Goal: Task Accomplishment & Management: Use online tool/utility

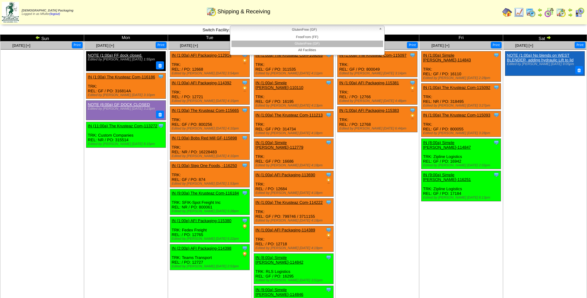
click at [242, 29] on span "GlutenFree (GF)" at bounding box center [305, 29] width 144 height 7
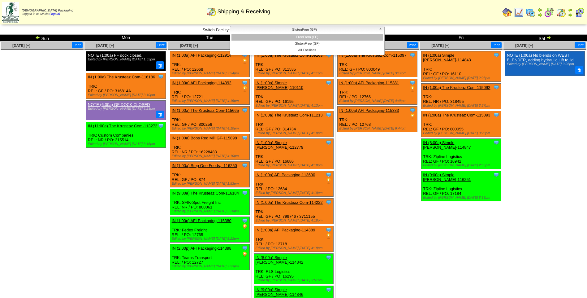
click at [247, 39] on li "FreeFrom (FF)" at bounding box center [308, 37] width 152 height 7
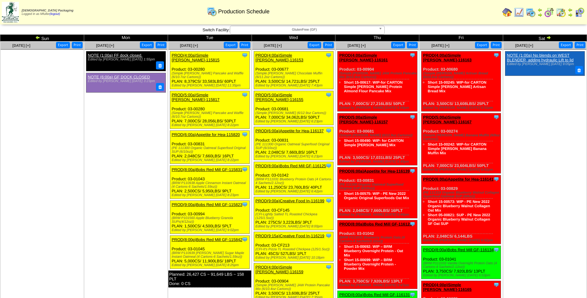
click at [287, 55] on link "PROD(4:00a)Simple [PERSON_NAME]-116153" at bounding box center [280, 57] width 48 height 9
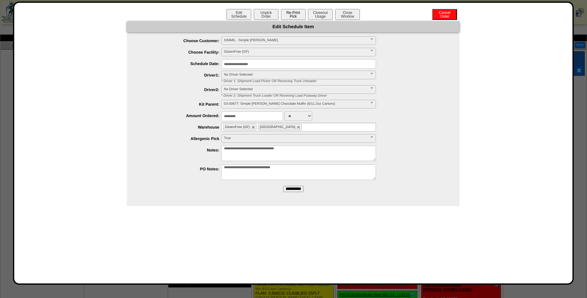
click at [287, 15] on button "Re-Print Pick" at bounding box center [293, 14] width 25 height 11
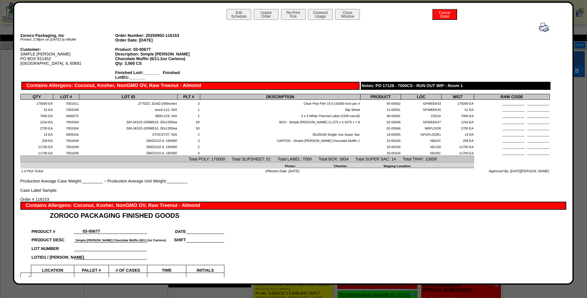
click at [539, 27] on img at bounding box center [544, 27] width 10 height 10
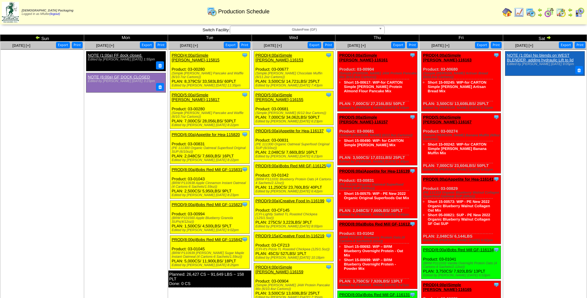
scroll to position [31, 0]
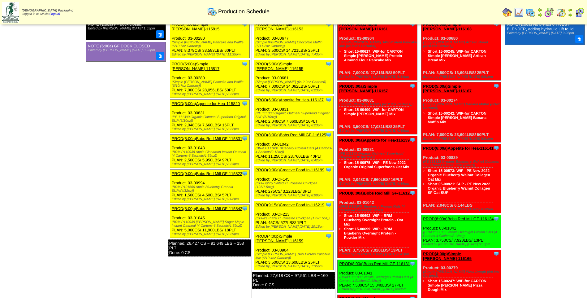
click at [284, 62] on link "PROD(5:00a)Simple [PERSON_NAME]-116155" at bounding box center [280, 66] width 48 height 9
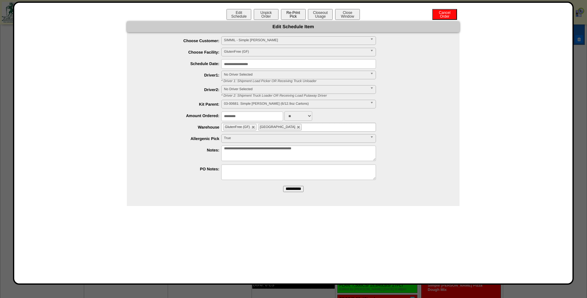
click at [293, 16] on button "Re-Print Pick" at bounding box center [293, 14] width 25 height 11
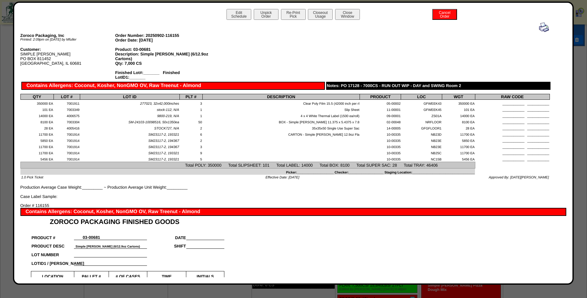
click at [541, 27] on img at bounding box center [544, 27] width 10 height 10
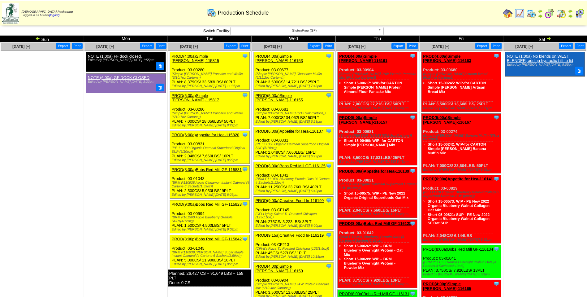
scroll to position [31, 0]
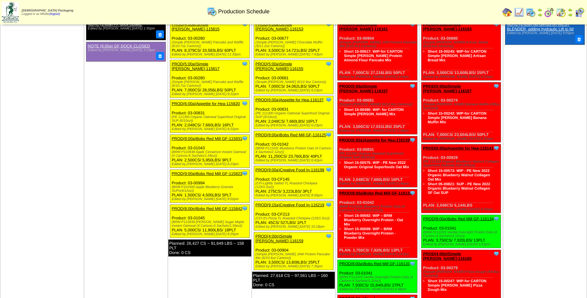
click at [286, 98] on link "PROD(6:00a)Appetite for Hea-116137" at bounding box center [290, 100] width 68 height 5
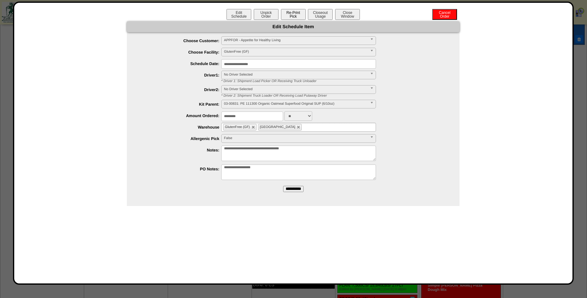
click at [291, 17] on button "Re-Print Pick" at bounding box center [293, 14] width 25 height 11
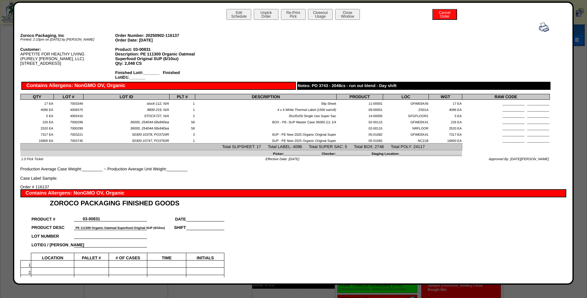
click at [539, 30] on img at bounding box center [544, 27] width 10 height 10
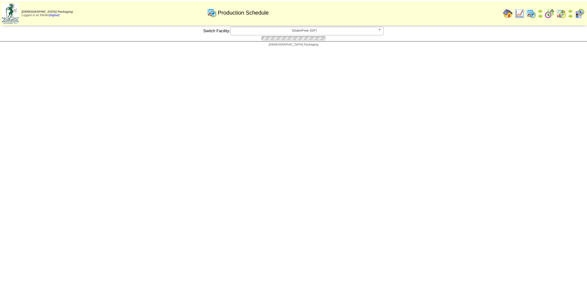
scroll to position [31, 0]
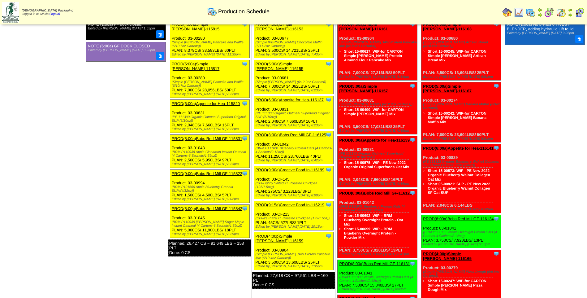
click at [283, 133] on link "PROD(8:00a)Bobs Red Mill GF-116125" at bounding box center [291, 135] width 71 height 5
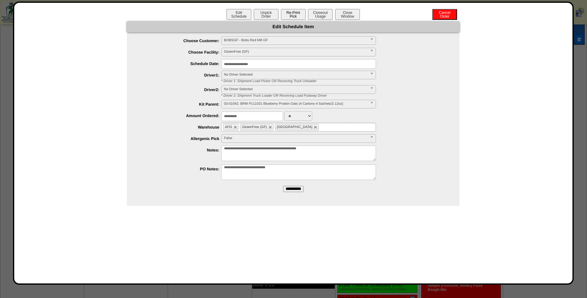
click at [297, 17] on button "Re-Print Pick" at bounding box center [293, 14] width 25 height 11
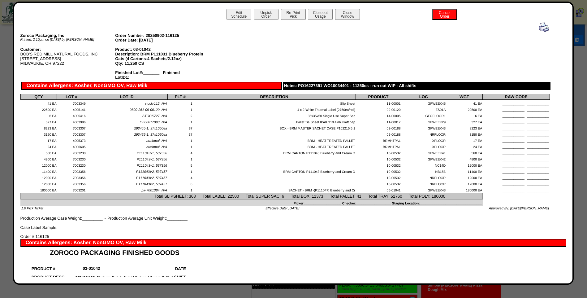
click at [540, 26] on img at bounding box center [544, 27] width 10 height 10
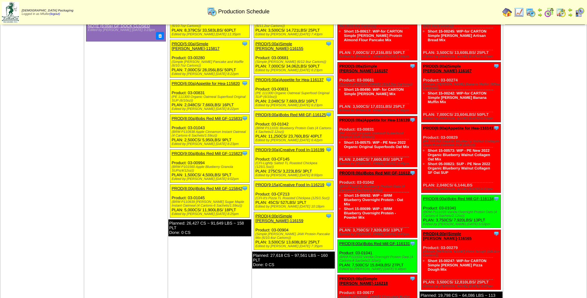
scroll to position [62, 0]
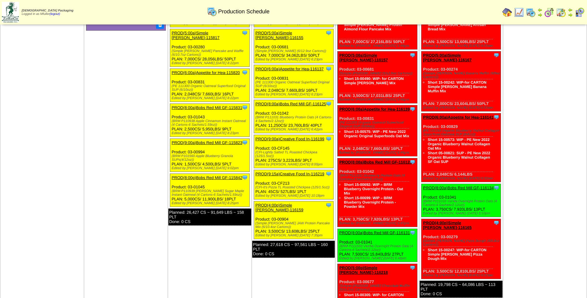
click at [287, 137] on link "PROD(9:00a)Creative Food In-116199" at bounding box center [290, 139] width 69 height 5
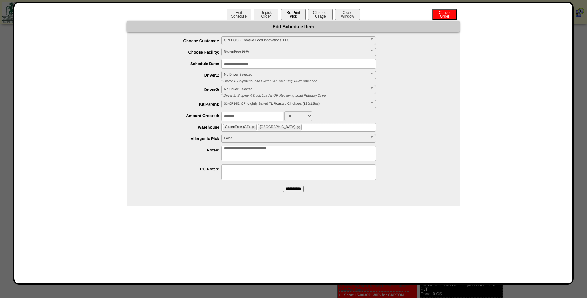
click at [291, 12] on button "Re-Print Pick" at bounding box center [293, 14] width 25 height 11
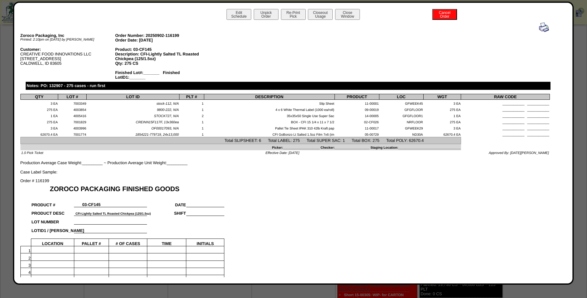
click at [543, 28] on img at bounding box center [544, 27] width 10 height 10
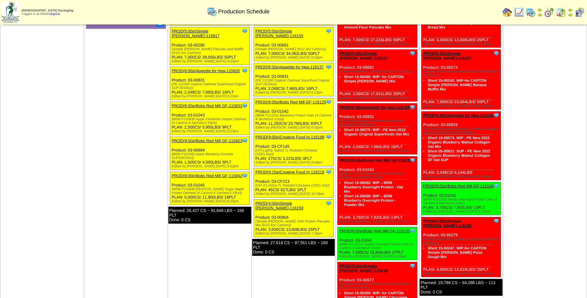
scroll to position [93, 0]
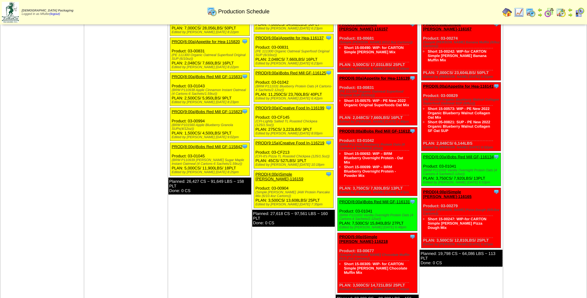
click at [292, 141] on link "PROD(9:15a)Creative Food In-116219" at bounding box center [290, 143] width 69 height 5
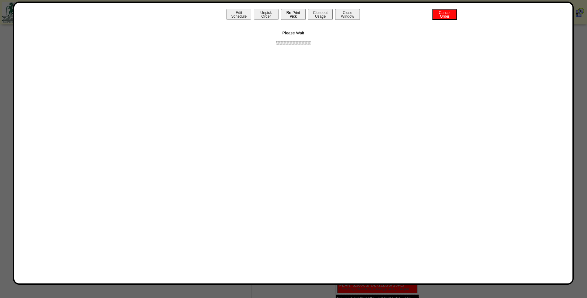
click at [291, 15] on button "Re-Print Pick" at bounding box center [293, 14] width 25 height 11
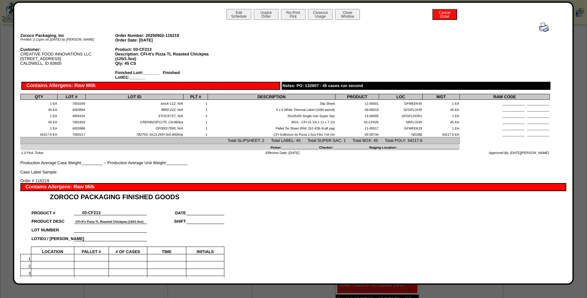
click at [540, 28] on img at bounding box center [544, 27] width 10 height 10
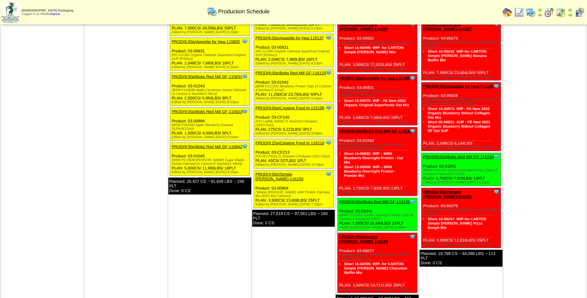
scroll to position [124, 0]
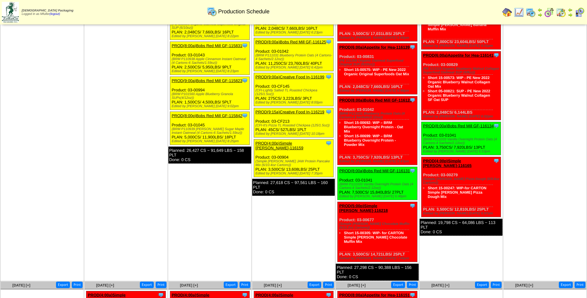
click at [282, 141] on link "PROD(4:00p)Simple [PERSON_NAME]-116159" at bounding box center [280, 145] width 48 height 9
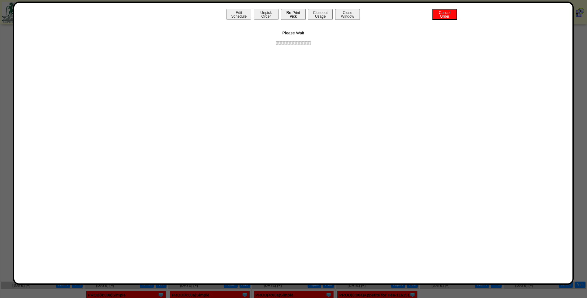
click at [299, 15] on button "Re-Print Pick" at bounding box center [293, 14] width 25 height 11
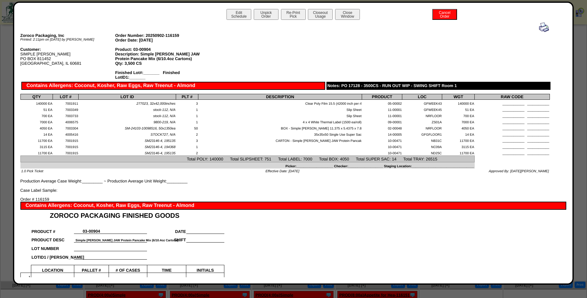
click at [539, 29] on img at bounding box center [544, 27] width 10 height 10
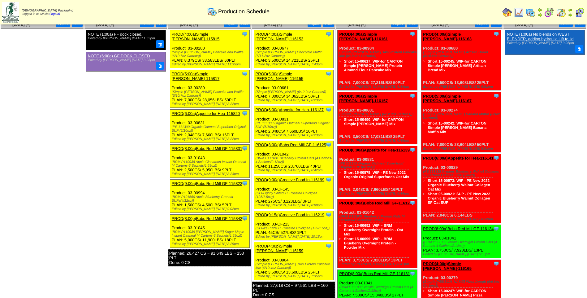
scroll to position [31, 0]
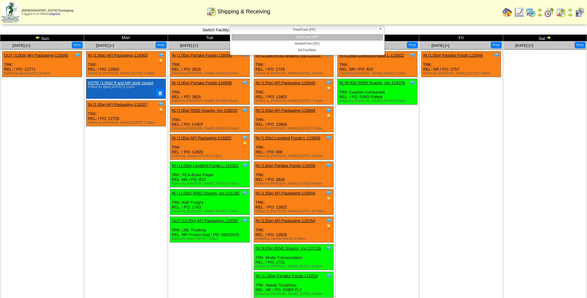
click at [261, 32] on span "FreeFrom (FF)" at bounding box center [305, 29] width 144 height 7
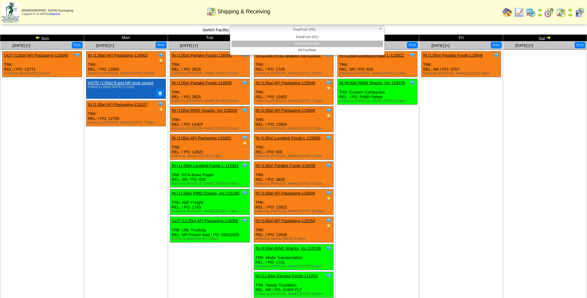
click at [264, 41] on li "GlutenFree (GF)" at bounding box center [308, 44] width 152 height 7
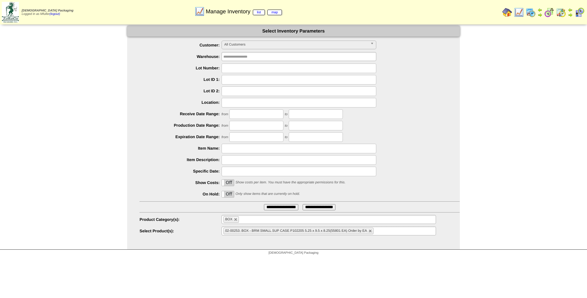
scroll to position [1, 0]
click at [237, 219] on link at bounding box center [236, 219] width 4 height 4
type input "**********"
click at [242, 148] on input "text" at bounding box center [299, 148] width 155 height 10
type input "********"
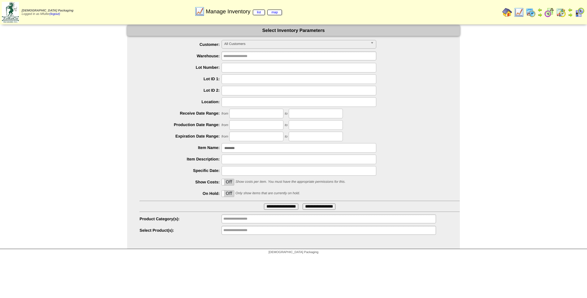
click at [267, 205] on input "**********" at bounding box center [281, 206] width 34 height 6
